Goal: Task Accomplishment & Management: Manage account settings

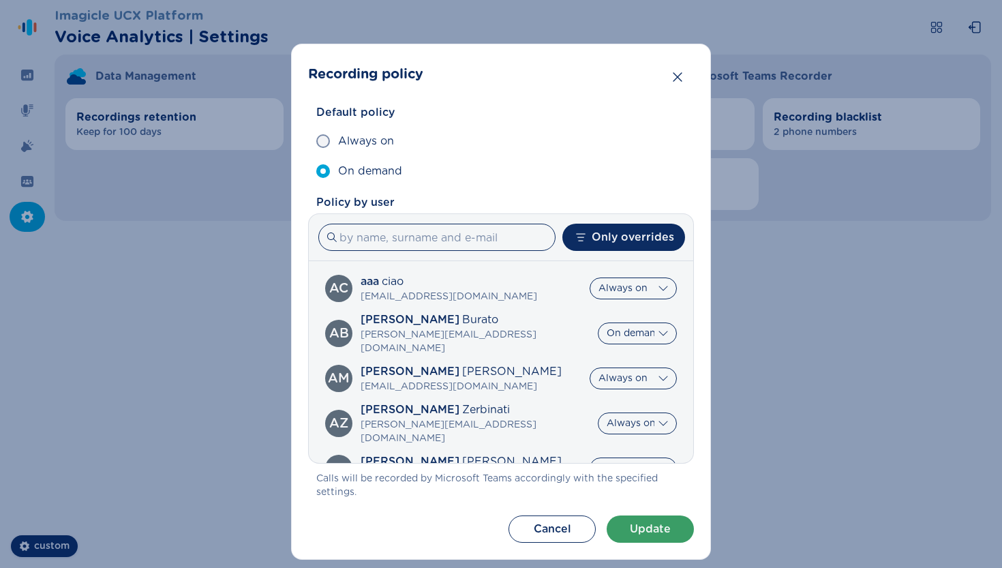
select select "AlwaysOn"
select select "OnDemand"
select select "AlwaysOn"
select select "OnDemand"
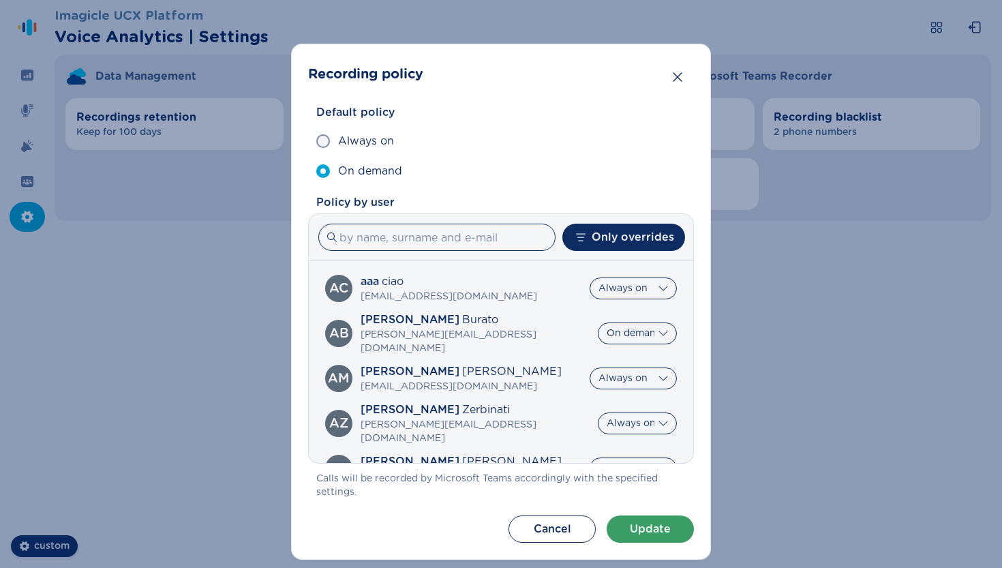
select select "AlwaysOn"
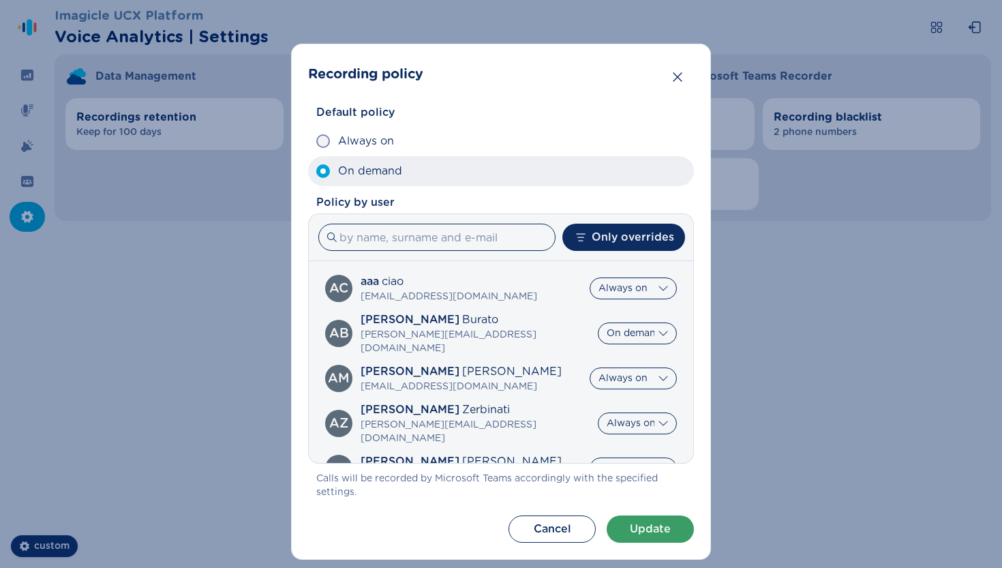
click at [630, 164] on label "On demand" at bounding box center [501, 171] width 386 height 30
click at [316, 171] on input "On demand" at bounding box center [316, 171] width 1 height 1
click at [630, 164] on label "On demand" at bounding box center [501, 171] width 386 height 30
click at [316, 171] on input "On demand" at bounding box center [316, 171] width 1 height 1
click at [630, 164] on label "On demand" at bounding box center [501, 171] width 386 height 30
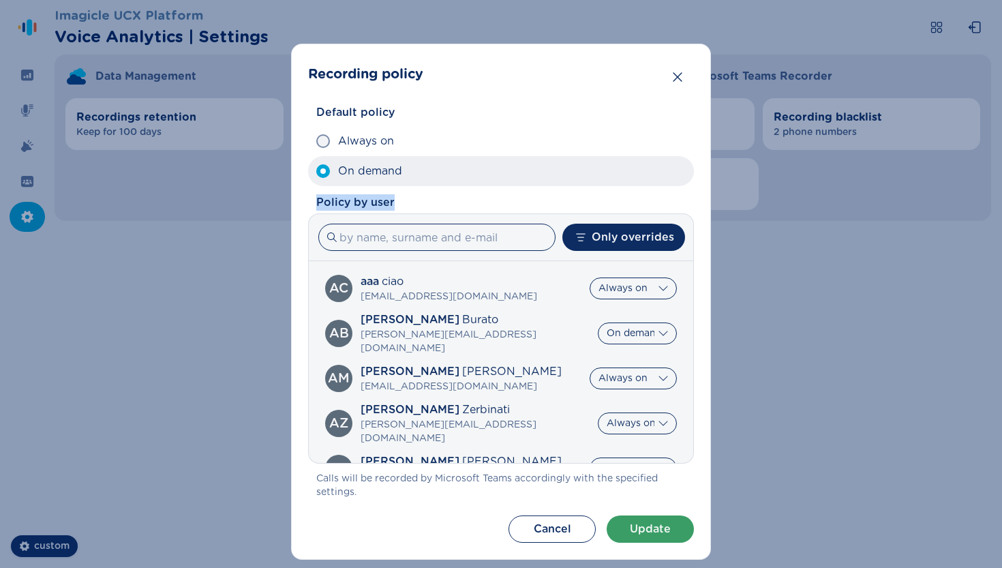
click at [316, 171] on input "On demand" at bounding box center [316, 171] width 1 height 1
click at [630, 164] on label "On demand" at bounding box center [501, 171] width 386 height 30
click at [316, 171] on input "On demand" at bounding box center [316, 171] width 1 height 1
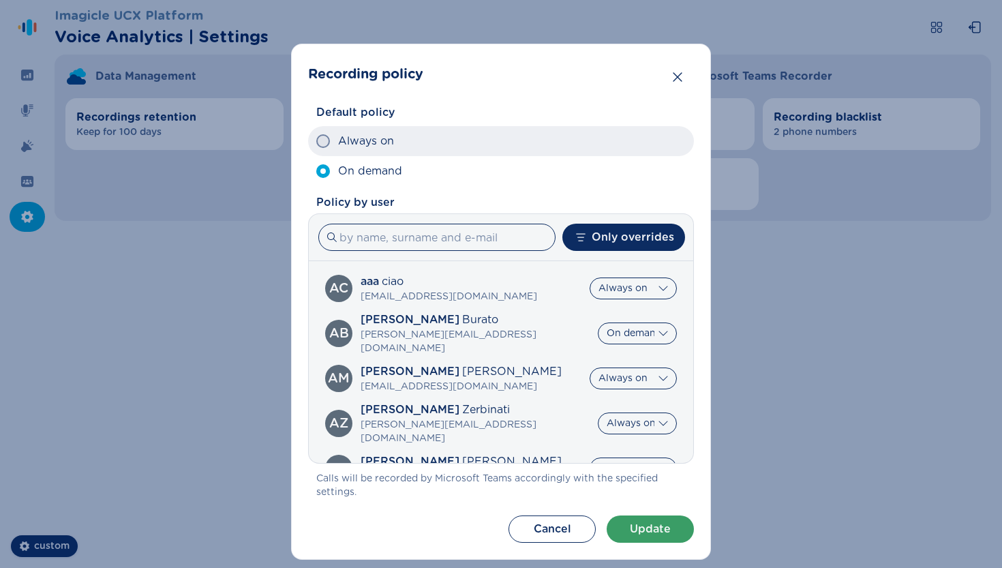
click at [634, 149] on label "Always on" at bounding box center [501, 141] width 386 height 30
click at [316, 142] on input "Always on" at bounding box center [316, 141] width 1 height 1
radio input "true"
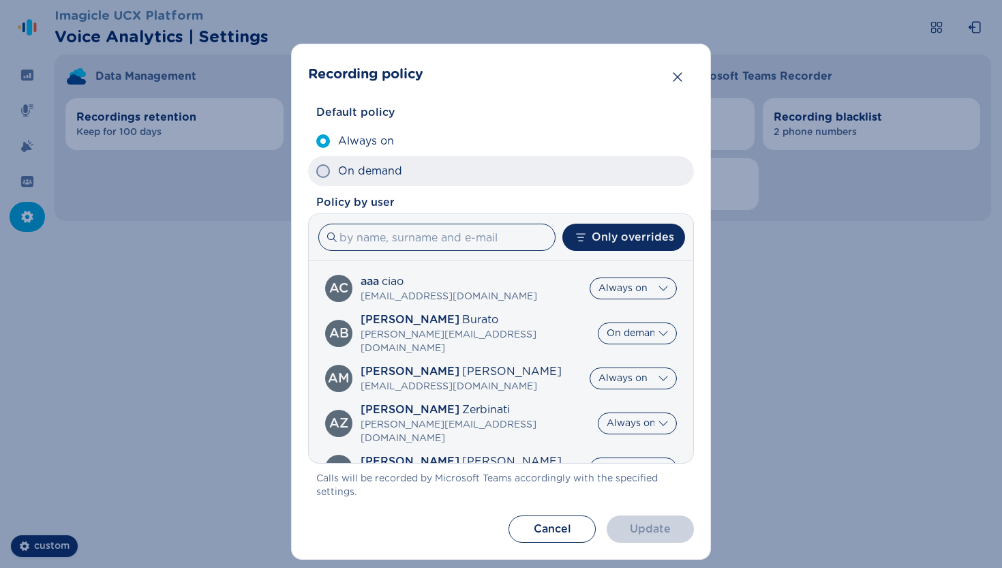
click at [625, 179] on label "On demand" at bounding box center [501, 171] width 386 height 30
click at [316, 172] on input "On demand" at bounding box center [316, 171] width 1 height 1
radio input "true"
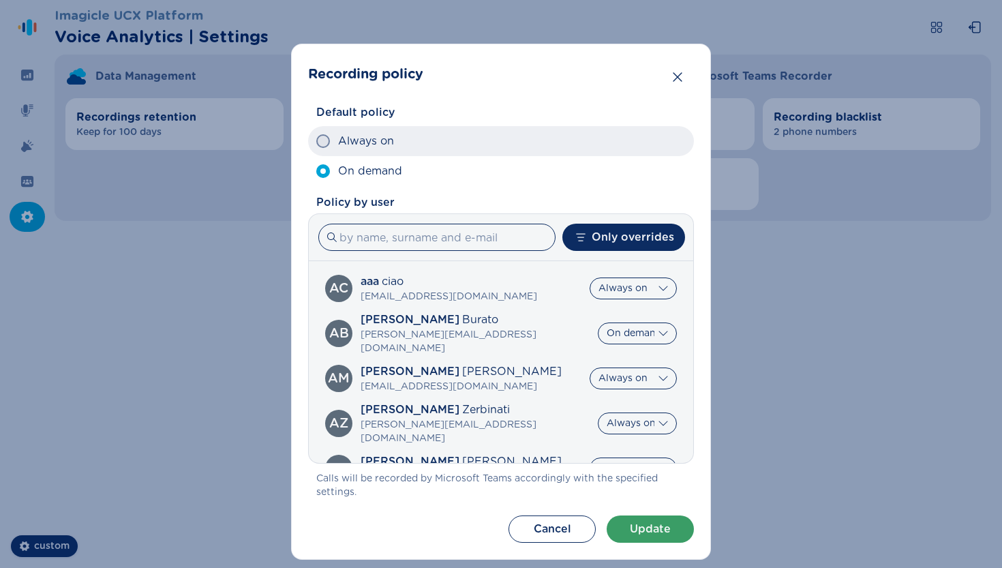
click at [627, 151] on label "Always on" at bounding box center [501, 141] width 386 height 30
click at [316, 142] on input "Always on" at bounding box center [316, 141] width 1 height 1
radio input "true"
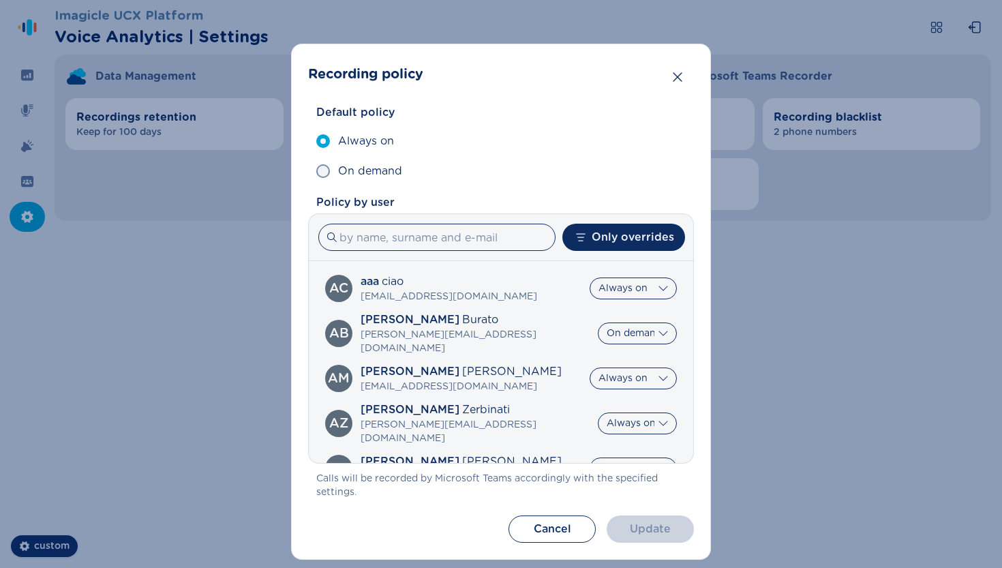
click at [626, 191] on div "Default policy Always on On demand Policy by user Only overrides ac aaa ciao [E…" at bounding box center [501, 301] width 386 height 395
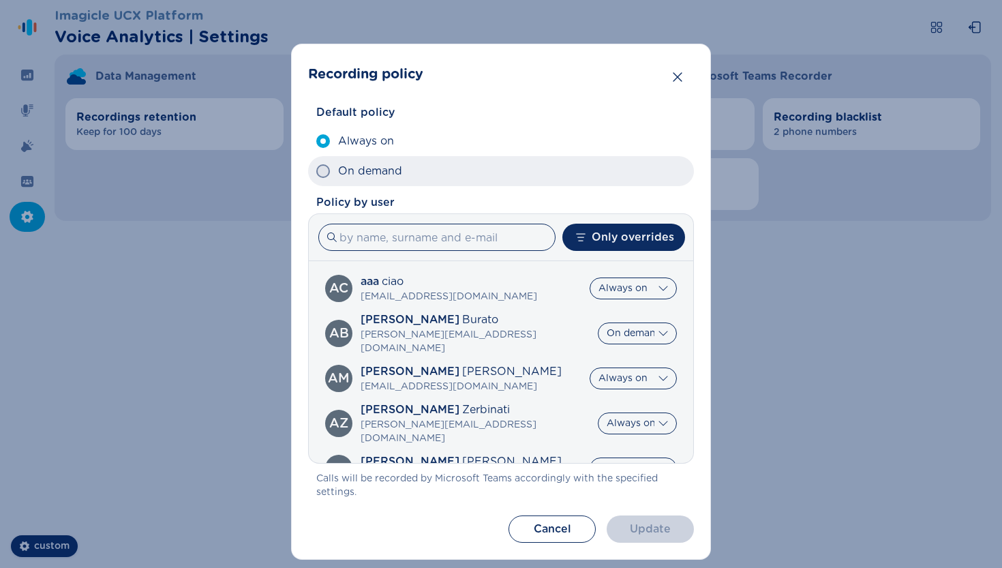
click at [625, 174] on label "On demand" at bounding box center [501, 171] width 386 height 30
click at [316, 172] on input "On demand" at bounding box center [316, 171] width 1 height 1
radio input "true"
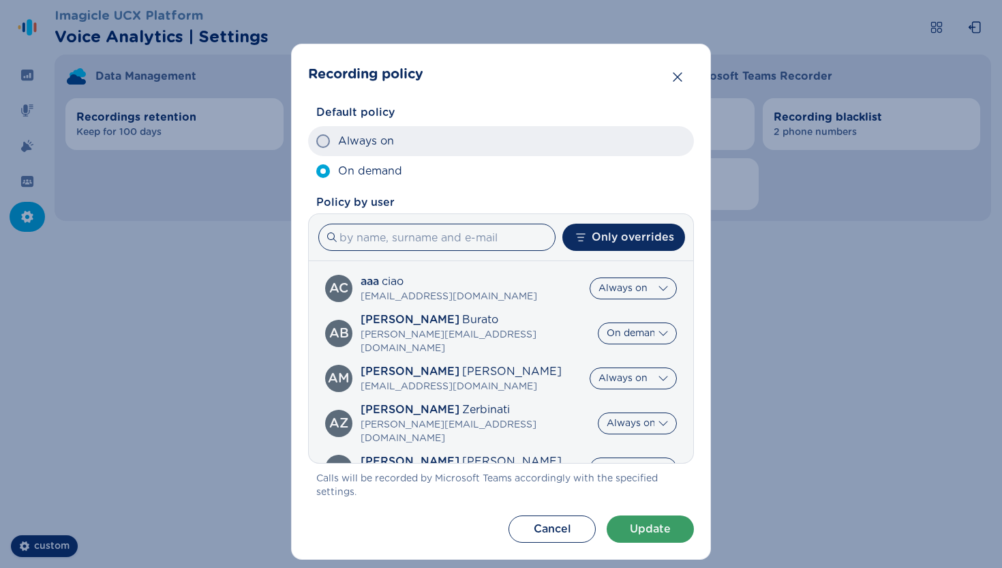
click at [628, 144] on label "Always on" at bounding box center [501, 141] width 386 height 30
click at [316, 142] on input "Always on" at bounding box center [316, 141] width 1 height 1
radio input "true"
drag, startPoint x: 676, startPoint y: 81, endPoint x: 539, endPoint y: 153, distance: 154.6
click at [540, 152] on section "Recording policy Default policy Always on On demand Policy by user Only overrid…" at bounding box center [501, 302] width 420 height 516
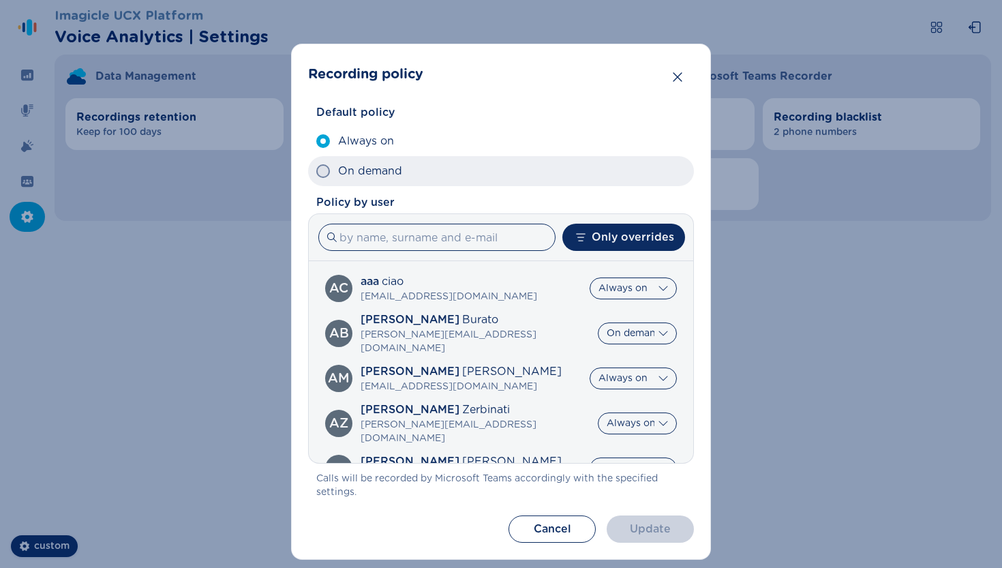
click at [523, 172] on label "On demand" at bounding box center [501, 171] width 386 height 30
click at [316, 172] on input "On demand" at bounding box center [316, 171] width 1 height 1
radio input "true"
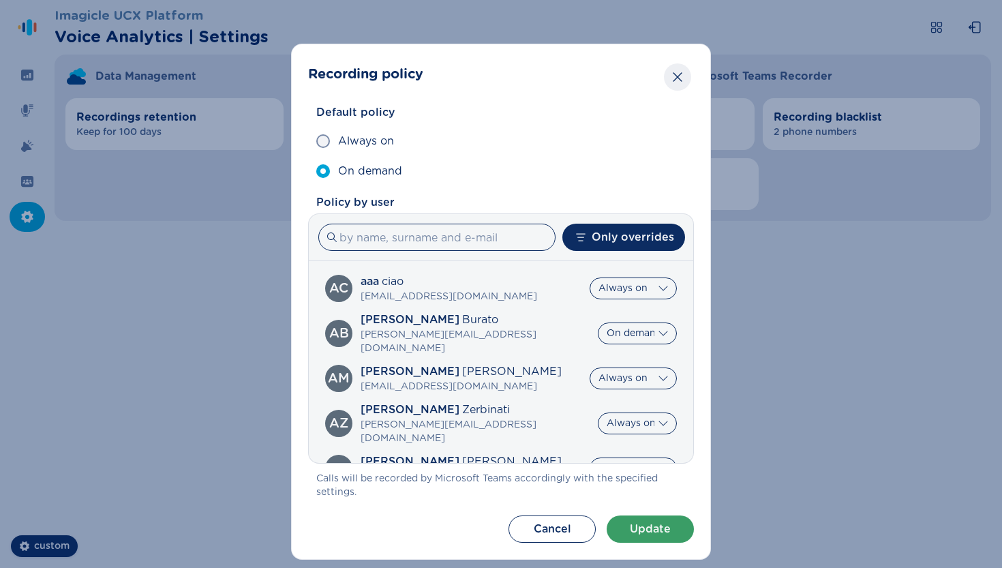
click at [669, 85] on button "Close" at bounding box center [677, 76] width 27 height 27
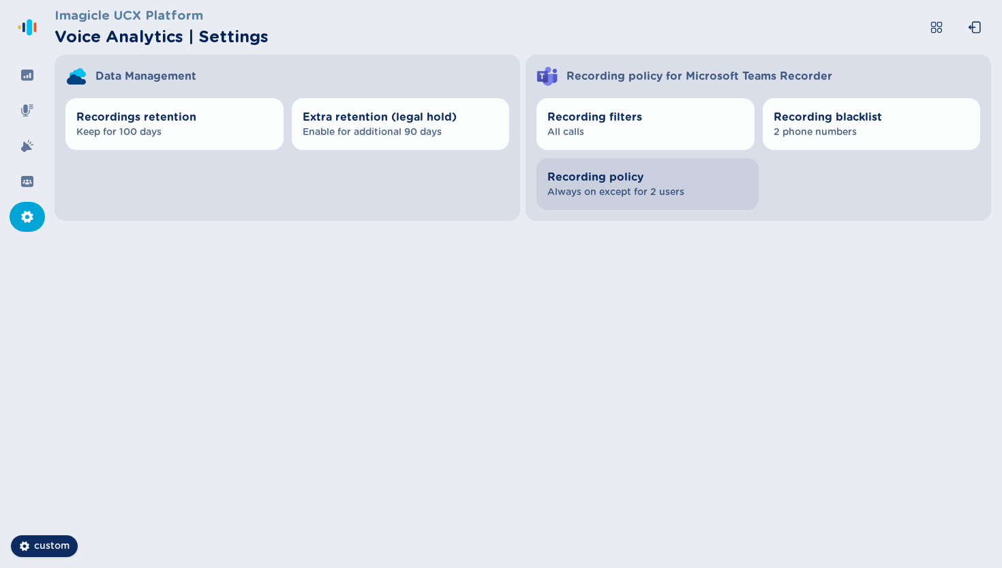
click at [601, 190] on span "Always on except for 2 users" at bounding box center [647, 192] width 200 height 14
select select "AlwaysOn"
select select "OnDemand"
select select "AlwaysOn"
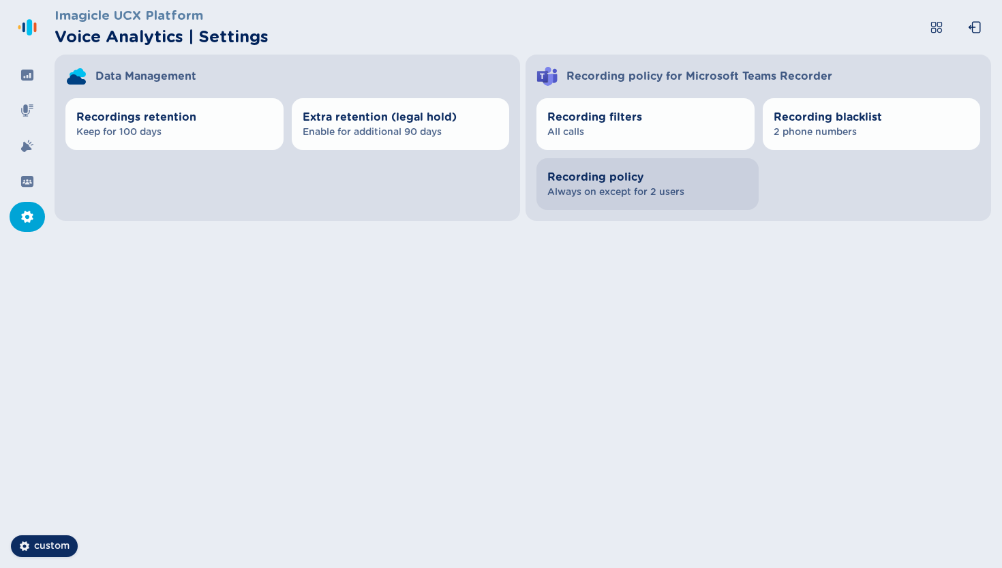
select select "OnDemand"
select select "AlwaysOn"
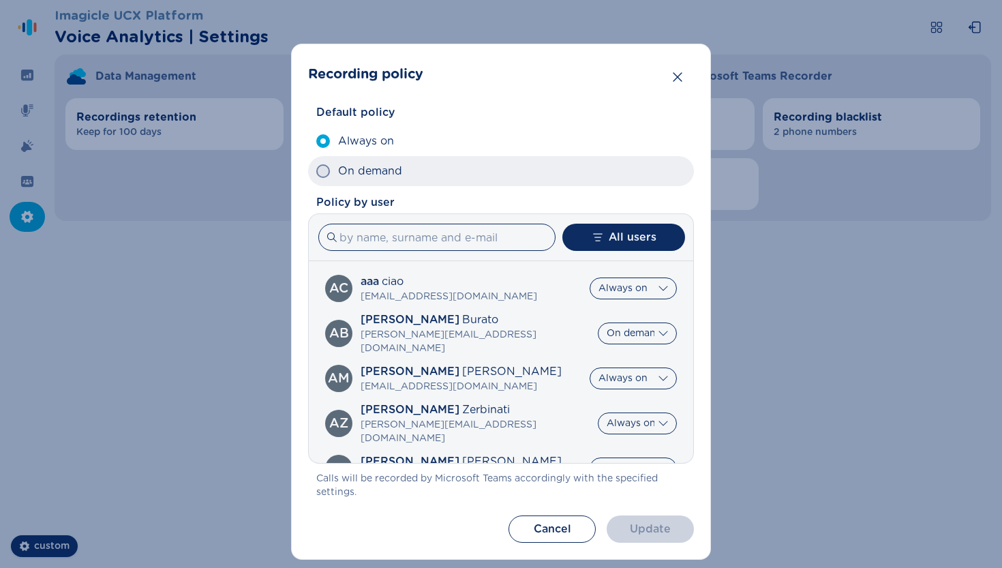
click at [527, 166] on label "On demand" at bounding box center [501, 171] width 386 height 30
click at [316, 171] on input "On demand" at bounding box center [316, 171] width 1 height 1
radio input "true"
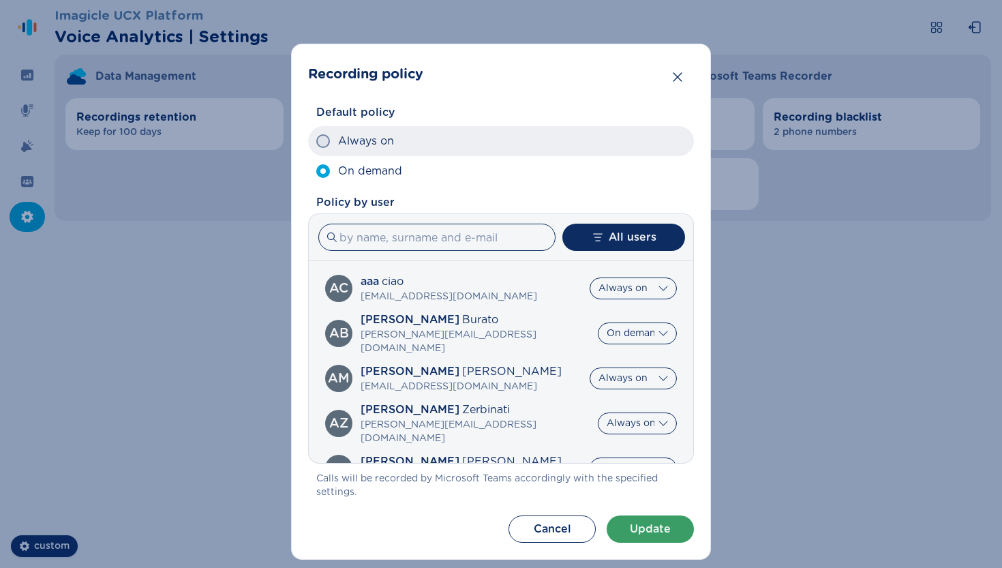
click at [537, 139] on label "Always on" at bounding box center [501, 141] width 386 height 30
click at [316, 141] on input "Always on" at bounding box center [316, 141] width 1 height 1
radio input "true"
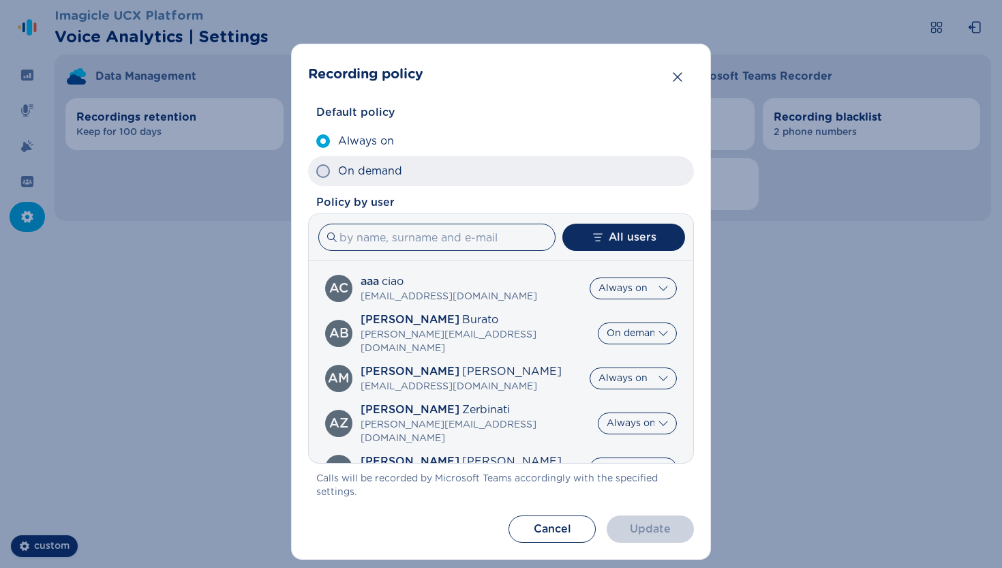
click at [536, 180] on label "On demand" at bounding box center [501, 171] width 386 height 30
click at [316, 172] on input "On demand" at bounding box center [316, 171] width 1 height 1
radio input "true"
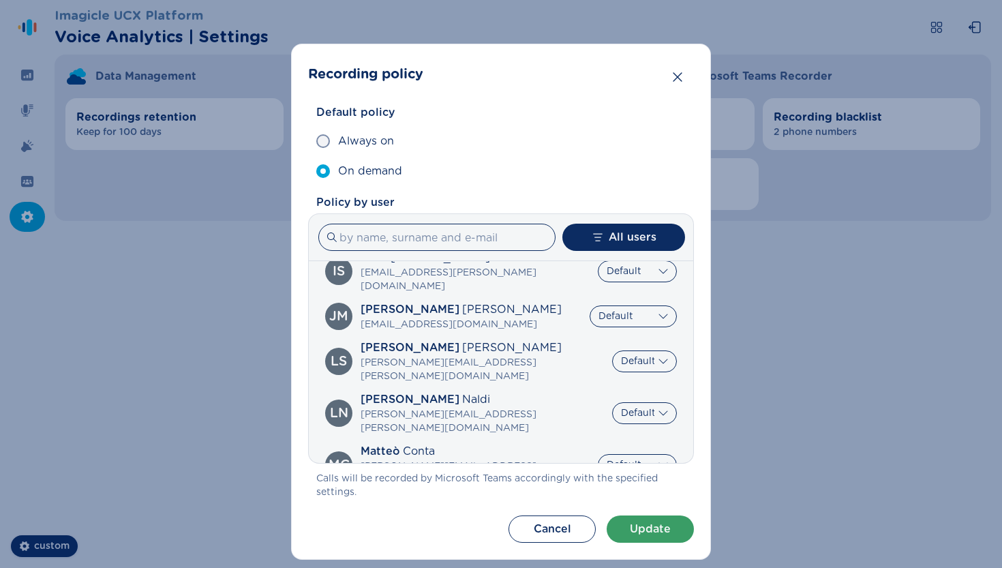
scroll to position [440, 0]
